Goal: Task Accomplishment & Management: Manage account settings

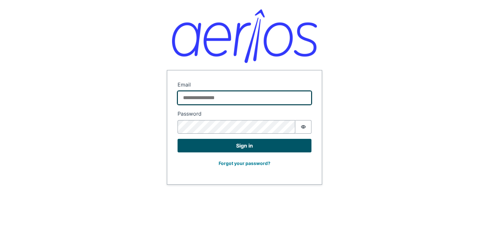
type input "**********"
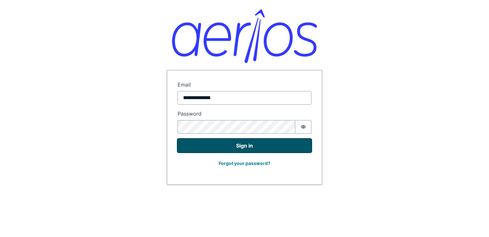
click at [198, 150] on button "Sign in" at bounding box center [244, 146] width 134 height 14
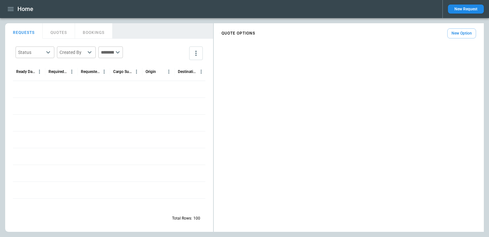
click at [464, 9] on button "New Request" at bounding box center [466, 9] width 36 height 9
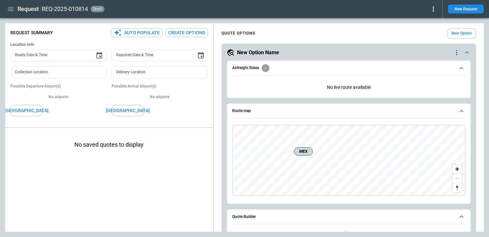
type textarea "*"
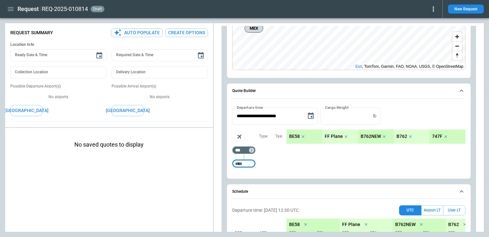
scroll to position [155, 0]
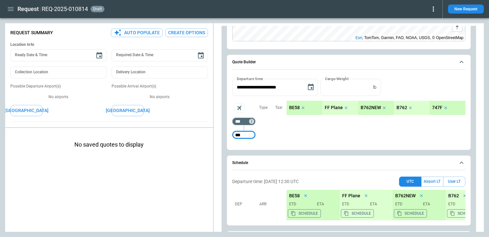
type input "***"
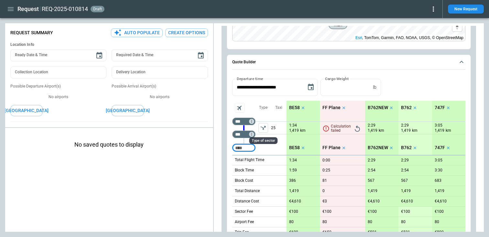
click at [263, 129] on icon "left aligned" at bounding box center [262, 128] width 5 height 4
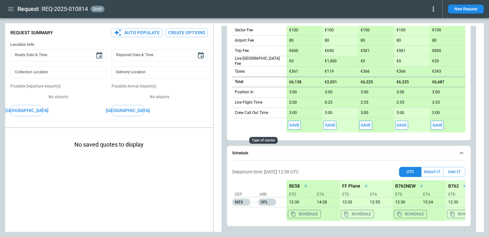
scroll to position [412, 0]
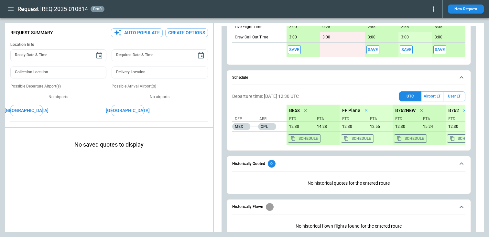
click at [295, 49] on button "Save" at bounding box center [294, 49] width 13 height 9
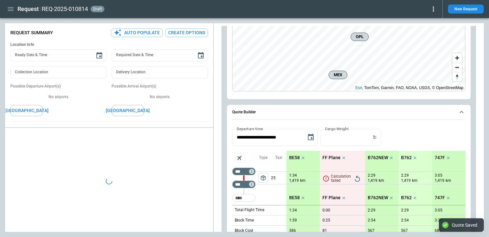
scroll to position [0, 0]
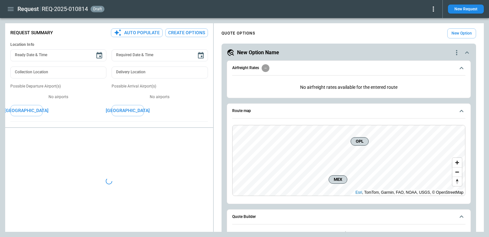
type textarea "*"
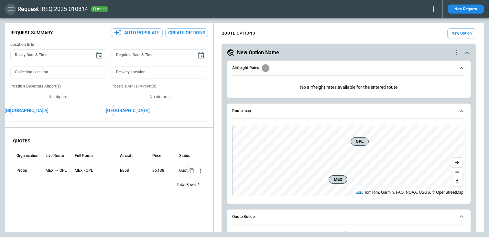
click at [10, 9] on icon "button" at bounding box center [11, 9] width 6 height 4
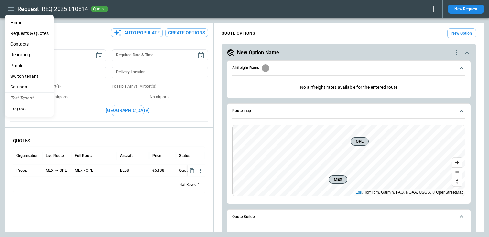
click at [26, 43] on li "Contacts" at bounding box center [29, 44] width 48 height 11
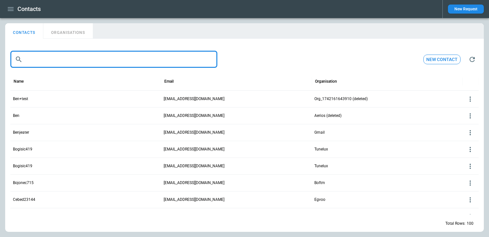
click at [47, 64] on input "text" at bounding box center [121, 59] width 192 height 17
paste input "**********"
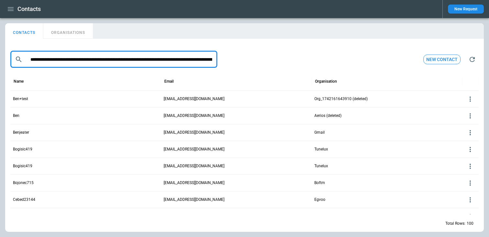
scroll to position [0, 1075]
type input "**********"
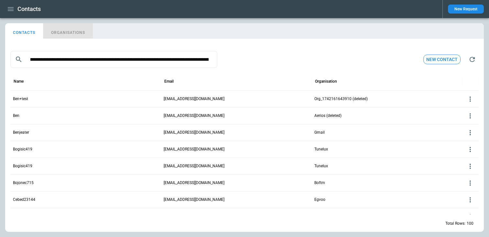
scroll to position [0, 0]
click at [65, 30] on button "ORGANISATIONS" at bounding box center [67, 31] width 49 height 16
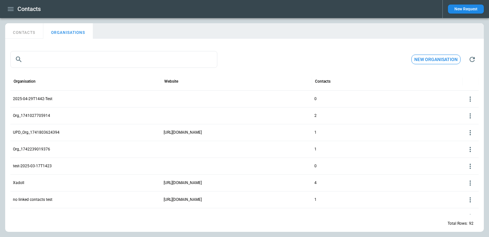
click at [26, 32] on button "CONTACTS" at bounding box center [24, 31] width 38 height 16
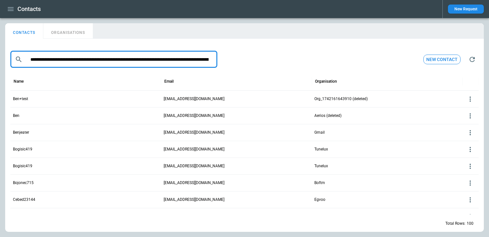
click at [45, 63] on input "text" at bounding box center [119, 59] width 188 height 17
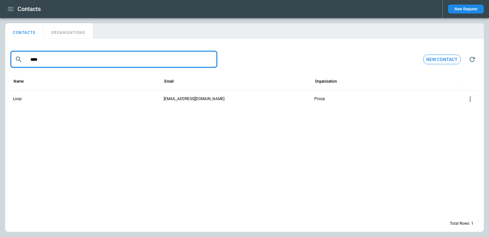
type input "****"
click at [58, 34] on button "ORGANISATIONS" at bounding box center [67, 31] width 49 height 16
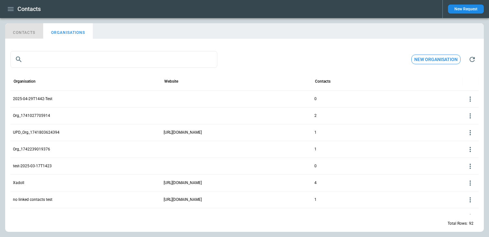
click at [26, 31] on button "CONTACTS" at bounding box center [24, 31] width 38 height 16
type input "****"
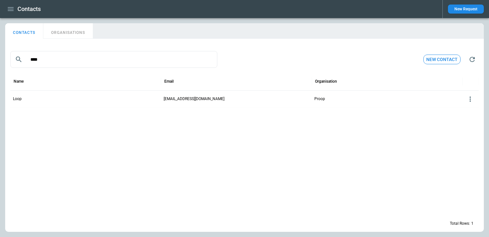
click at [175, 97] on p "loop@proop.com" at bounding box center [193, 98] width 61 height 5
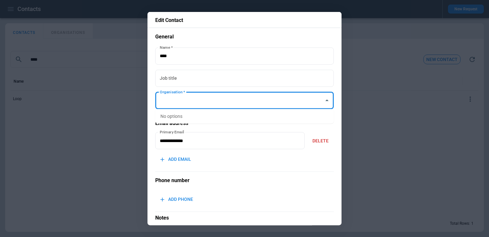
type input "*****"
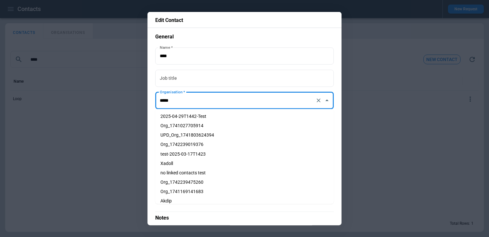
scroll to position [87, 0]
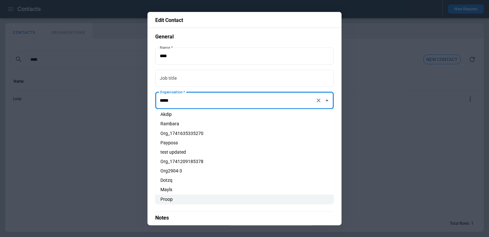
click at [81, 106] on div at bounding box center [244, 118] width 489 height 237
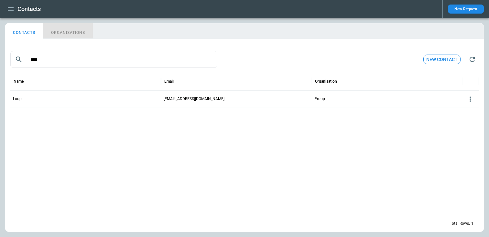
click at [72, 33] on button "ORGANISATIONS" at bounding box center [67, 31] width 49 height 16
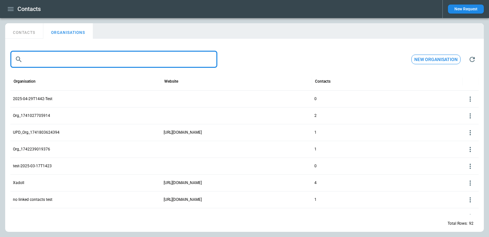
click at [66, 57] on input "text" at bounding box center [119, 59] width 188 height 17
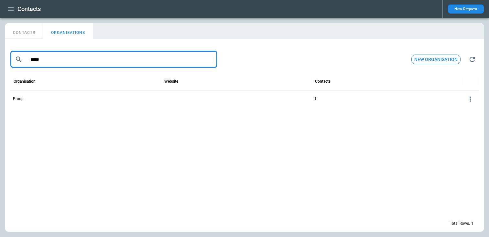
click at [34, 32] on button "CONTACTS" at bounding box center [24, 31] width 38 height 16
type input "****"
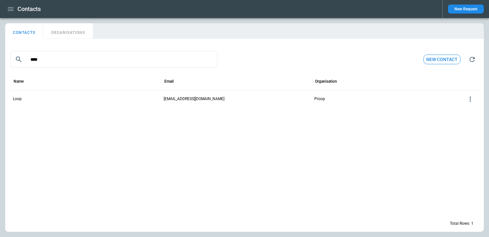
click at [470, 99] on icon at bounding box center [470, 99] width 8 height 8
click at [461, 116] on button "Delete" at bounding box center [464, 118] width 21 height 9
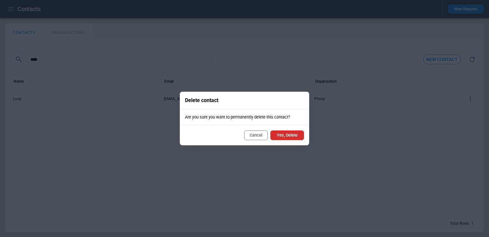
click at [286, 136] on button "Yes, Delete" at bounding box center [287, 136] width 34 height 10
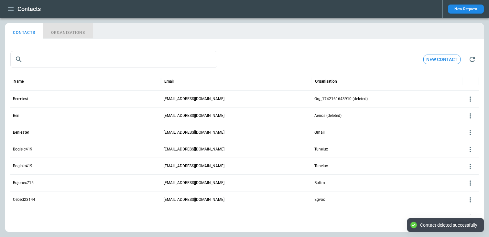
click at [87, 35] on button "ORGANISATIONS" at bounding box center [67, 31] width 49 height 16
type input "*****"
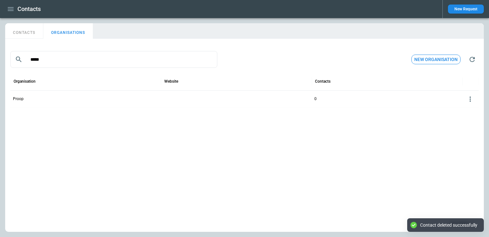
click at [470, 100] on icon at bounding box center [470, 99] width 8 height 8
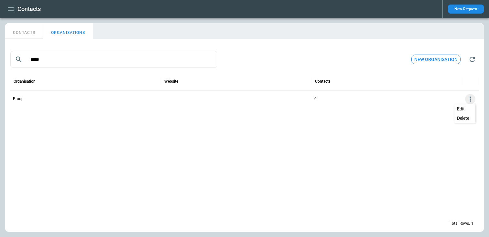
click at [464, 107] on button "Edit" at bounding box center [464, 108] width 21 height 9
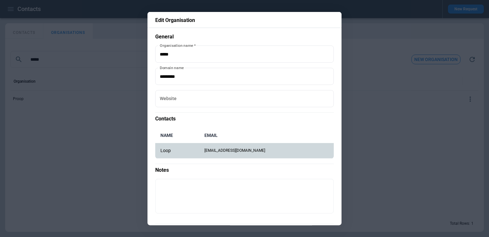
scroll to position [24, 0]
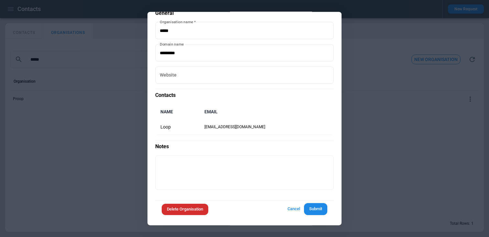
click at [380, 123] on div at bounding box center [244, 118] width 489 height 237
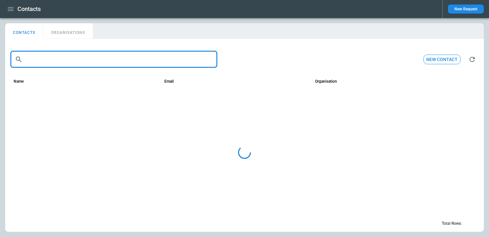
click at [71, 59] on input "text" at bounding box center [121, 59] width 192 height 17
type input "*****"
click at [61, 34] on button "ORGANISATIONS" at bounding box center [67, 31] width 49 height 16
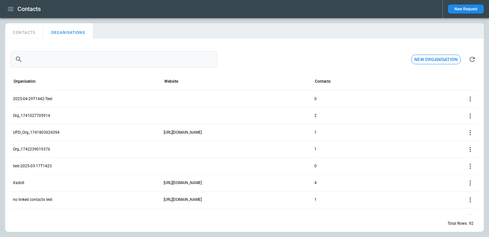
click at [53, 54] on input "text" at bounding box center [121, 59] width 192 height 17
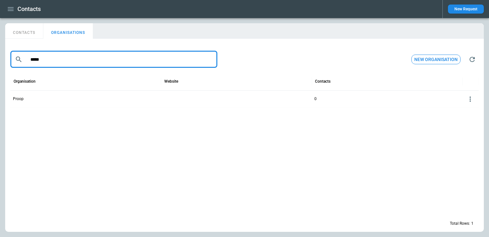
click at [469, 96] on icon at bounding box center [470, 99] width 8 height 8
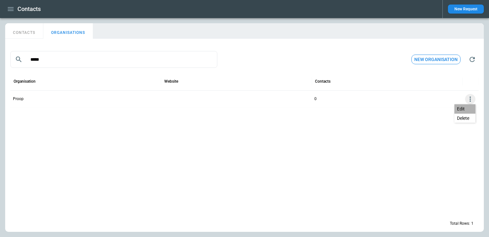
click at [463, 105] on button "Edit" at bounding box center [464, 108] width 21 height 9
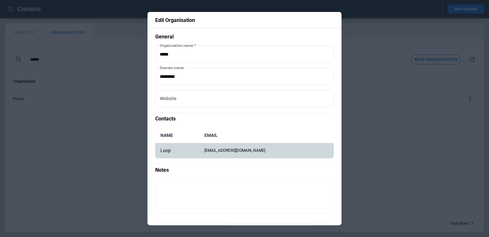
scroll to position [24, 0]
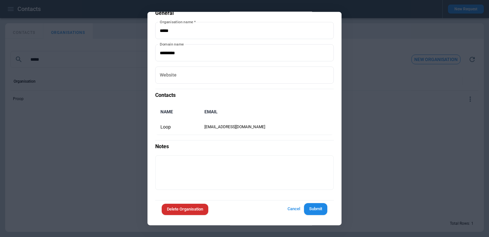
click at [89, 157] on div at bounding box center [244, 118] width 489 height 237
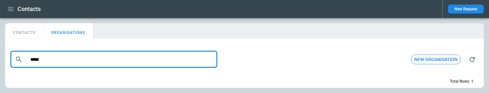
click at [55, 62] on input "*****" at bounding box center [121, 59] width 192 height 17
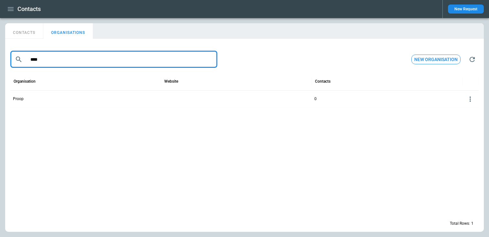
click at [21, 33] on button "CONTACTS" at bounding box center [24, 31] width 38 height 16
type input "*****"
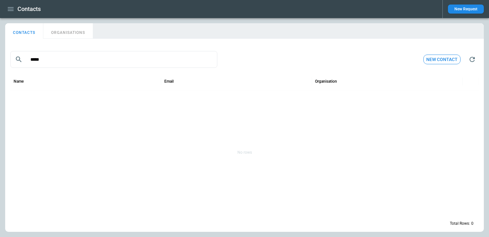
click at [12, 17] on div "Contacts New Request" at bounding box center [244, 9] width 489 height 18
click at [11, 9] on icon "button" at bounding box center [11, 9] width 8 height 8
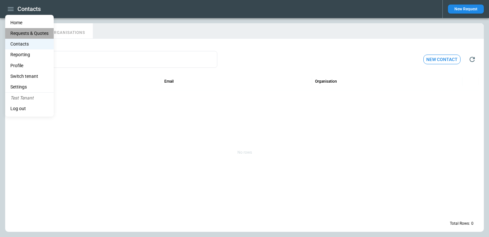
click at [24, 32] on Quotes "Requests & Quotes" at bounding box center [29, 33] width 48 height 11
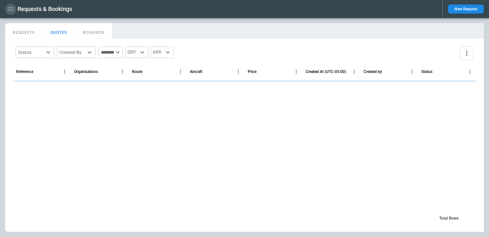
click at [12, 9] on icon "button" at bounding box center [11, 9] width 8 height 8
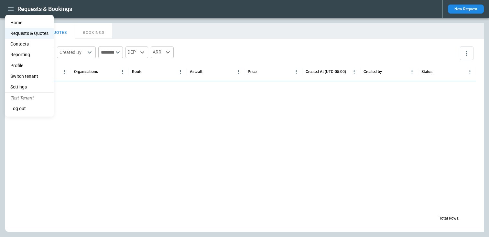
click at [21, 42] on li "Contacts" at bounding box center [29, 44] width 48 height 11
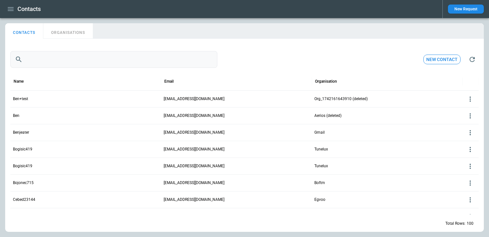
click at [31, 60] on input "text" at bounding box center [121, 59] width 192 height 17
click at [282, 56] on div "​ ​ New contact" at bounding box center [244, 59] width 468 height 21
click at [75, 29] on button "ORGANISATIONS" at bounding box center [67, 31] width 49 height 16
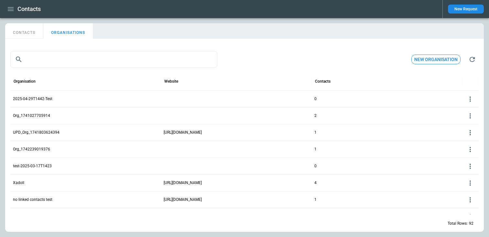
click at [442, 59] on button "New organisation" at bounding box center [435, 60] width 49 height 10
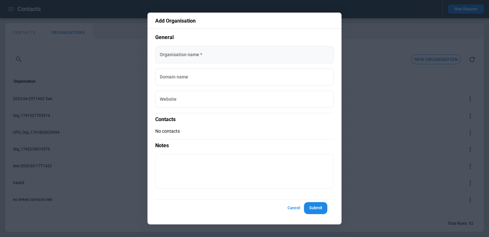
click at [231, 58] on input "Organisation name   *" at bounding box center [244, 54] width 178 height 17
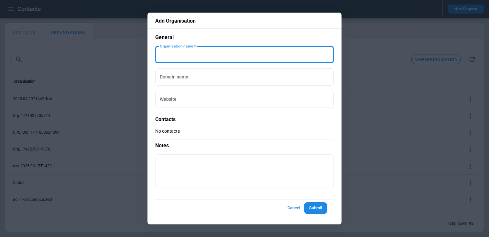
type input "****"
click at [185, 79] on input "Domain name" at bounding box center [244, 77] width 178 height 17
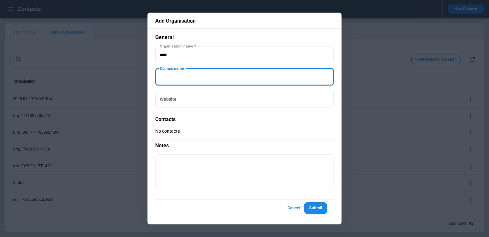
type input "**********"
click at [186, 101] on input "Website" at bounding box center [244, 99] width 178 height 17
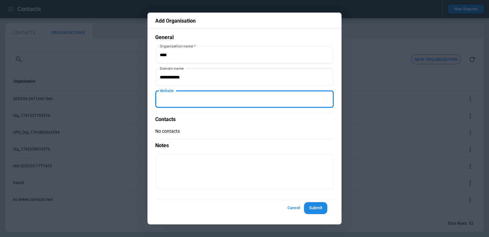
type input "**********"
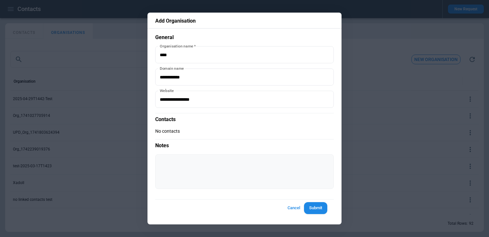
click at [184, 157] on div "* ​" at bounding box center [244, 171] width 178 height 35
click at [311, 208] on button "Submit" at bounding box center [315, 208] width 23 height 12
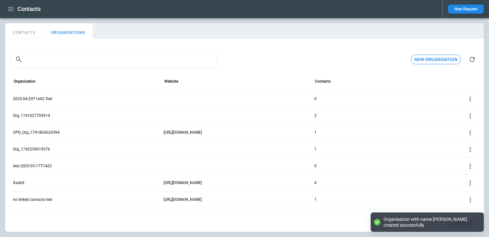
click at [27, 34] on button "CONTACTS" at bounding box center [24, 31] width 38 height 16
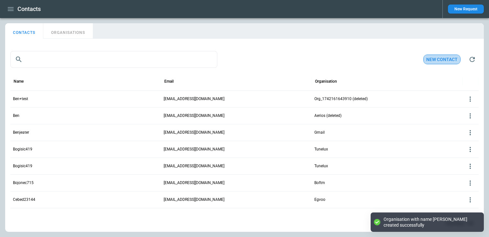
click at [426, 60] on button "New contact" at bounding box center [441, 60] width 37 height 10
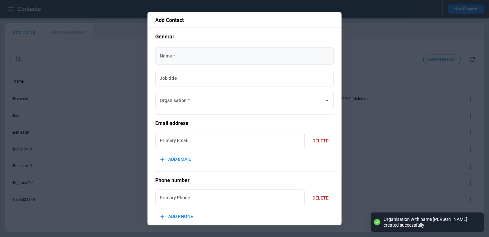
click at [240, 52] on input "Name   *" at bounding box center [244, 55] width 178 height 17
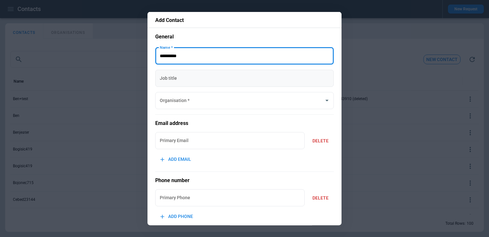
type input "**********"
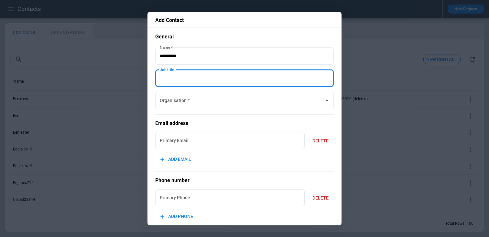
click at [190, 80] on input "Job title" at bounding box center [244, 77] width 178 height 17
type input "******"
click at [189, 98] on input "Organisation   *" at bounding box center [239, 100] width 163 height 11
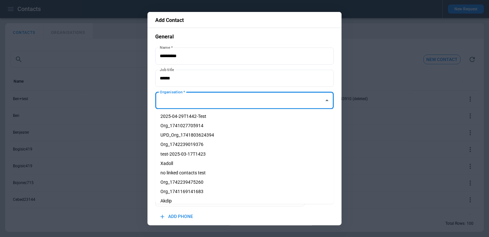
click at [100, 80] on div at bounding box center [244, 118] width 489 height 237
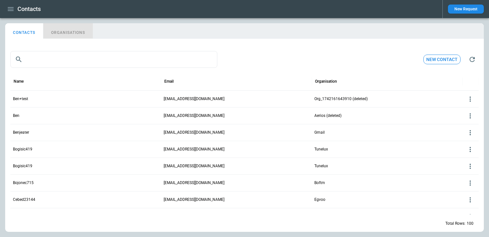
click at [69, 38] on button "ORGANISATIONS" at bounding box center [67, 31] width 49 height 16
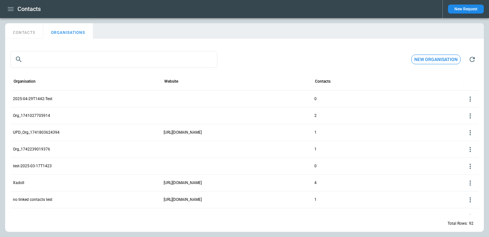
click at [429, 64] on div "New organisation" at bounding box center [444, 59] width 67 height 13
click at [429, 60] on button "New organisation" at bounding box center [435, 60] width 49 height 10
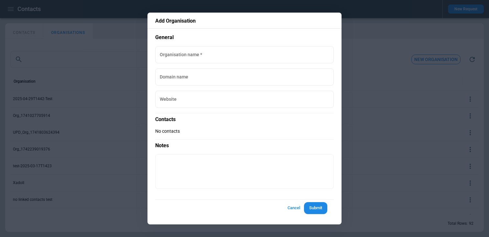
click at [175, 52] on div "Organisation name   * Organisation name   *" at bounding box center [244, 54] width 178 height 17
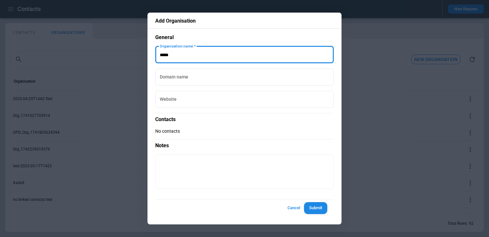
type input "*****"
click at [317, 210] on button "Submit" at bounding box center [315, 208] width 23 height 12
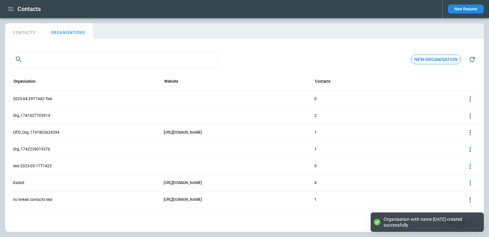
click at [25, 31] on button "CONTACTS" at bounding box center [24, 31] width 38 height 16
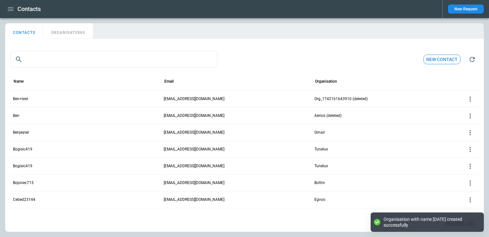
click at [438, 58] on button "New contact" at bounding box center [441, 60] width 37 height 10
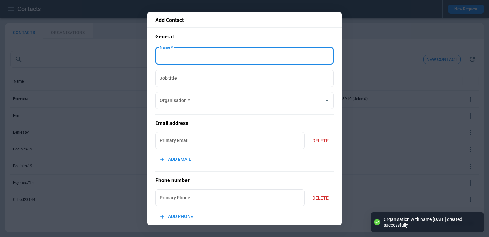
click at [227, 57] on input "Name   *" at bounding box center [244, 55] width 178 height 17
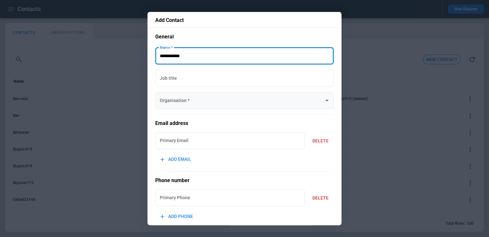
type input "**********"
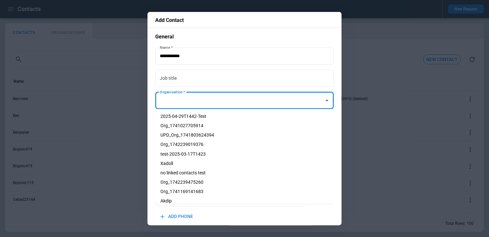
click at [236, 97] on input "Organisation   *" at bounding box center [239, 100] width 163 height 11
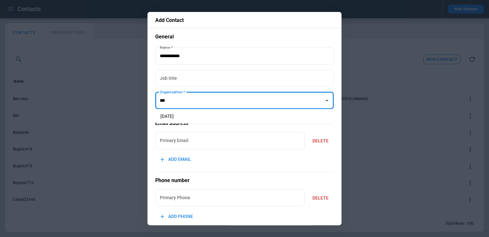
click at [216, 117] on li "[DATE]" at bounding box center [244, 116] width 178 height 9
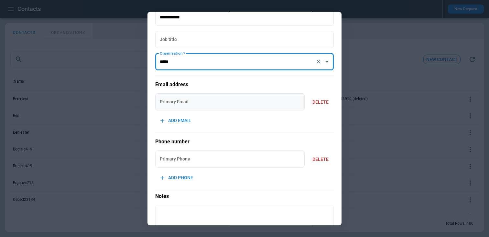
scroll to position [89, 0]
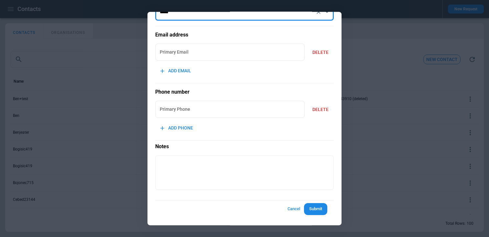
type input "*****"
click at [312, 210] on button "Submit" at bounding box center [315, 209] width 23 height 12
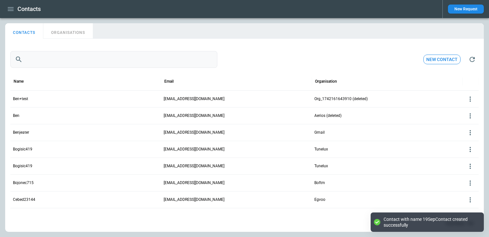
click at [32, 56] on input "text" at bounding box center [121, 59] width 192 height 17
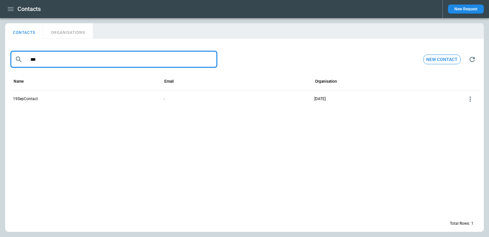
type input "***"
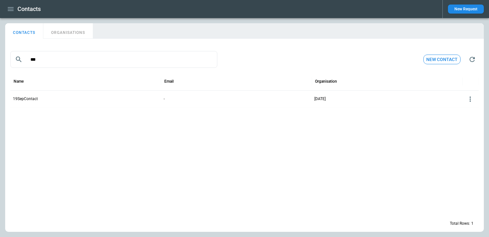
click at [24, 95] on div "19SepContact" at bounding box center [85, 98] width 151 height 17
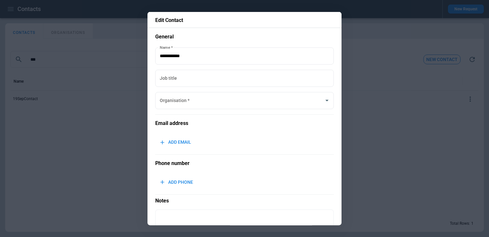
type input "*****"
click at [65, 63] on div at bounding box center [244, 118] width 489 height 237
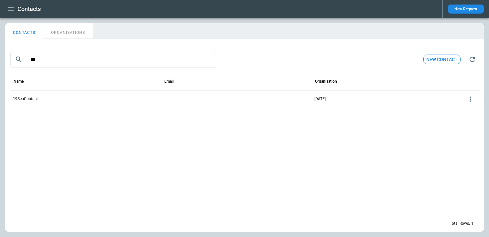
click at [71, 31] on button "ORGANISATIONS" at bounding box center [67, 31] width 49 height 16
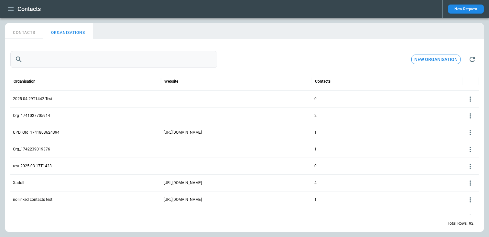
click at [79, 63] on input "text" at bounding box center [121, 59] width 192 height 17
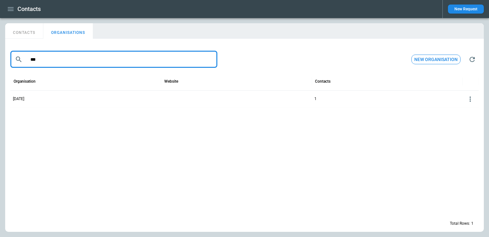
type input "***"
click at [24, 98] on p "[DATE]" at bounding box center [18, 98] width 11 height 5
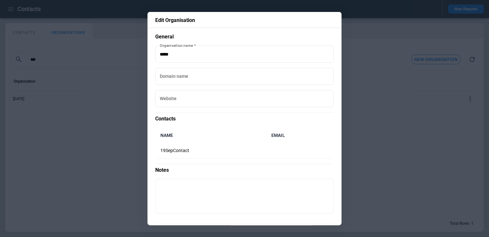
scroll to position [24, 0]
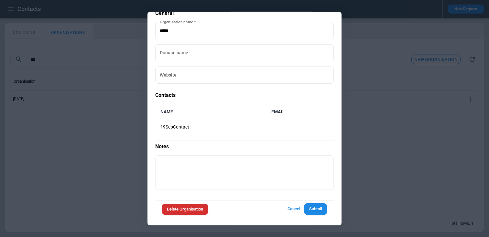
click at [100, 136] on div at bounding box center [244, 118] width 489 height 237
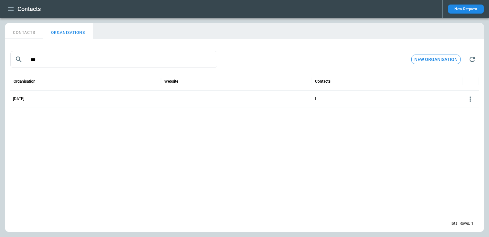
click at [35, 33] on button "CONTACTS" at bounding box center [24, 31] width 38 height 16
click at [469, 99] on icon at bounding box center [469, 99] width 1 height 5
click at [463, 120] on button "Delete" at bounding box center [464, 118] width 21 height 9
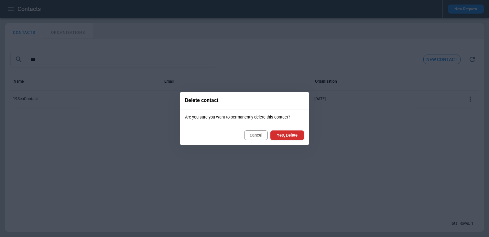
click at [306, 134] on div "Cancel Yes, Delete" at bounding box center [244, 135] width 129 height 20
click at [298, 134] on button "Yes, Delete" at bounding box center [287, 136] width 34 height 10
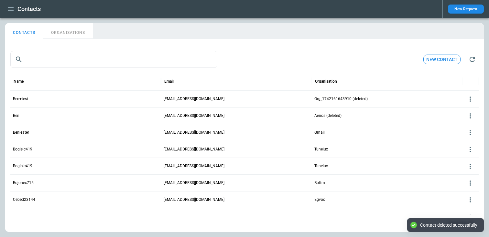
click at [75, 33] on button "ORGANISATIONS" at bounding box center [67, 31] width 49 height 16
type input "***"
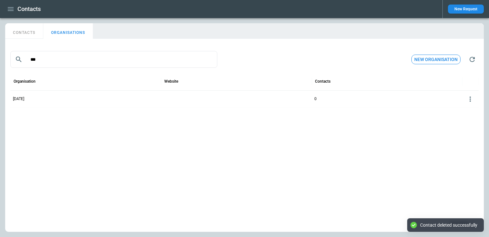
click at [466, 96] on icon at bounding box center [470, 99] width 8 height 8
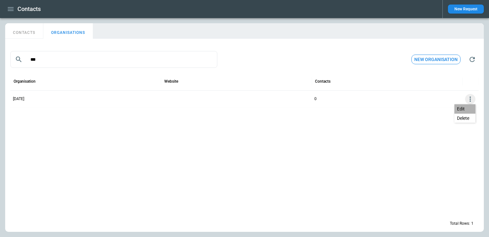
click at [463, 105] on button "Edit" at bounding box center [464, 108] width 21 height 9
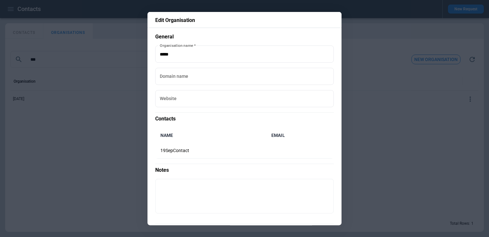
click at [105, 142] on div at bounding box center [244, 118] width 489 height 237
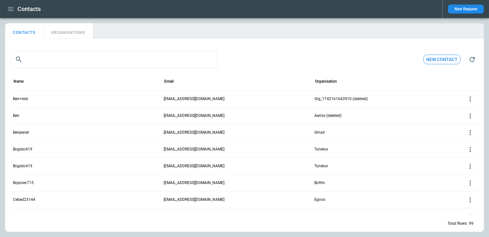
click at [71, 35] on button "ORGANISATIONS" at bounding box center [67, 31] width 49 height 16
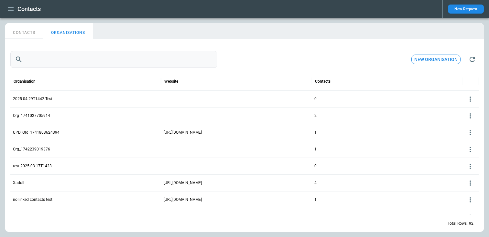
click at [126, 62] on input "text" at bounding box center [121, 59] width 192 height 17
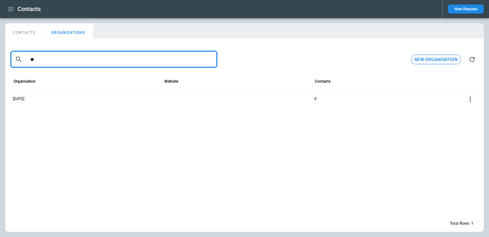
type input "**"
click at [470, 100] on icon at bounding box center [470, 99] width 8 height 8
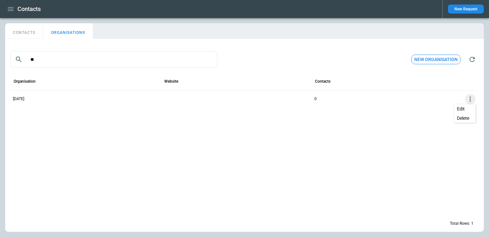
click at [463, 103] on div at bounding box center [244, 118] width 489 height 237
click at [461, 110] on div at bounding box center [244, 160] width 468 height 107
click at [473, 99] on icon at bounding box center [470, 99] width 8 height 8
click at [468, 104] on div at bounding box center [244, 118] width 489 height 237
click at [476, 92] on div at bounding box center [470, 98] width 16 height 17
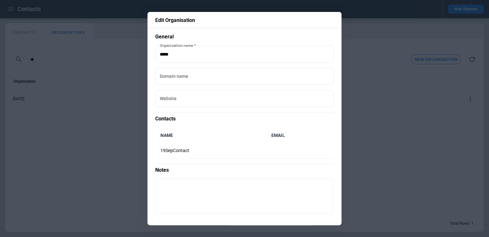
click at [473, 95] on div at bounding box center [244, 118] width 489 height 237
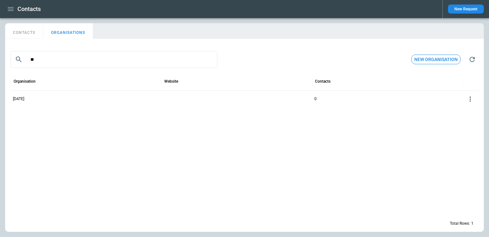
click at [470, 99] on icon at bounding box center [470, 99] width 8 height 8
click at [465, 107] on button "Edit" at bounding box center [464, 108] width 21 height 9
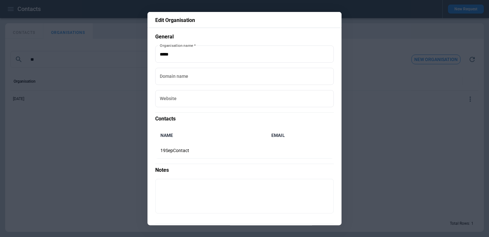
scroll to position [24, 0]
